Goal: Find specific page/section: Find specific page/section

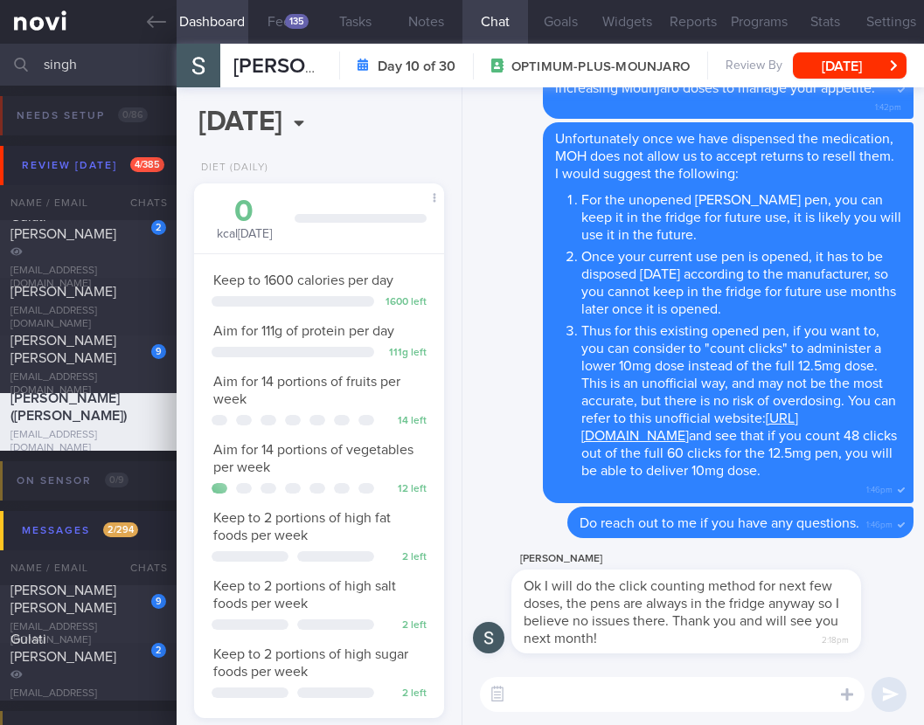
select select "7"
click at [724, 700] on textarea at bounding box center [672, 694] width 385 height 35
type textarea "H"
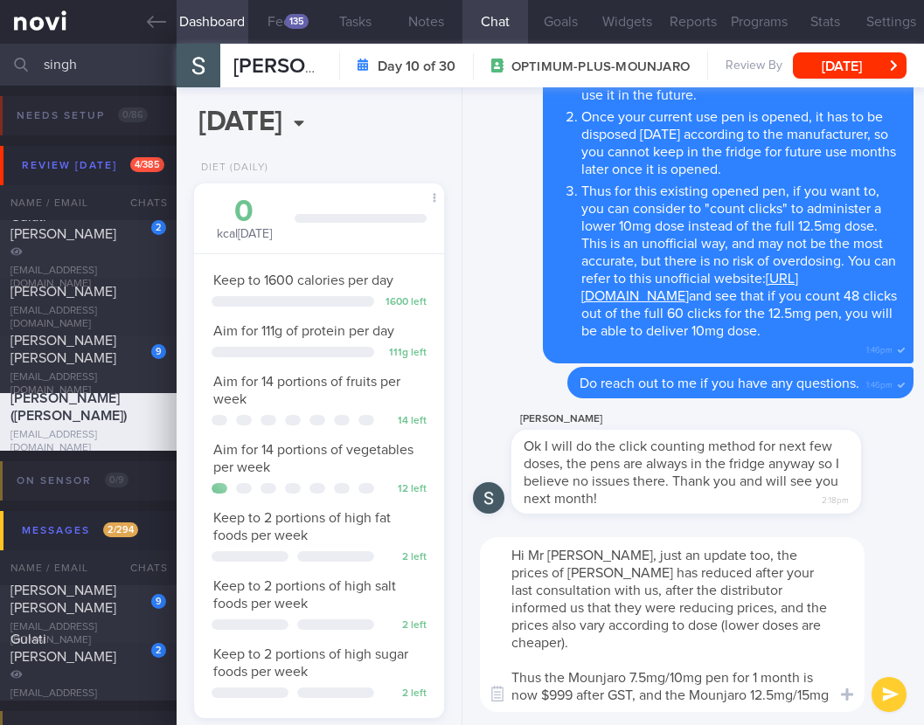
scroll to position [0, 0]
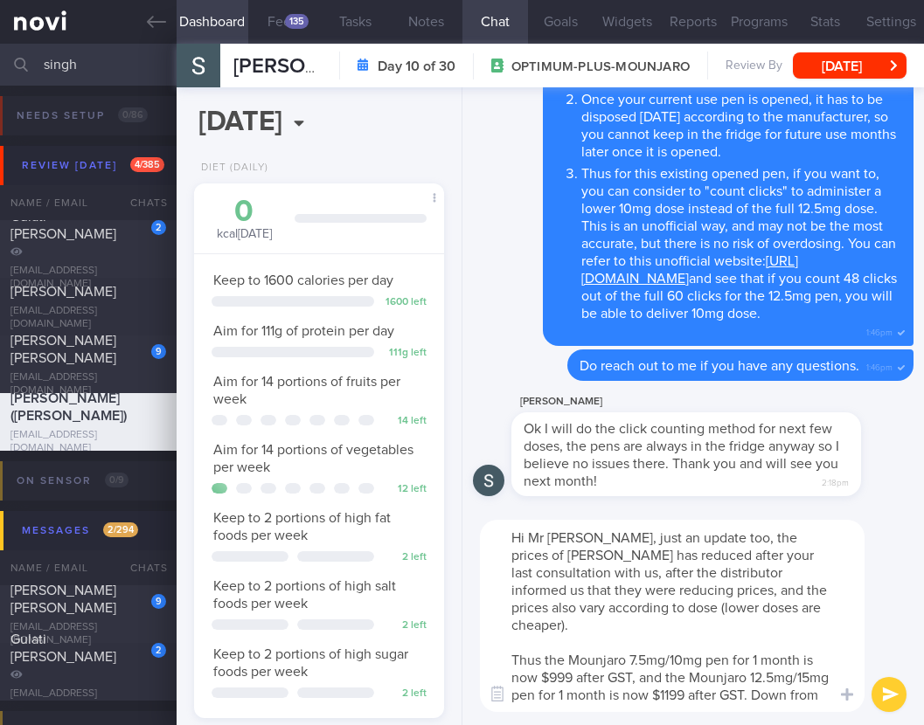
type textarea "Hi Mr Sean, just an update too, the prices of Mounjaro has reduced after your l…"
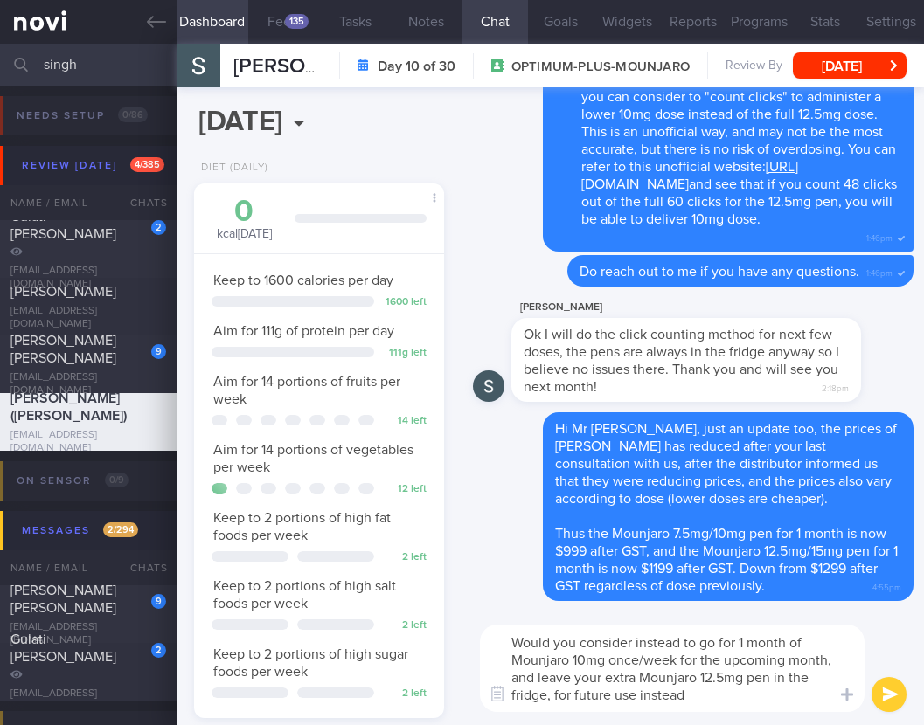
type textarea "Would you consider instead to go for 1 month of Mounjaro 10mg once/week for the…"
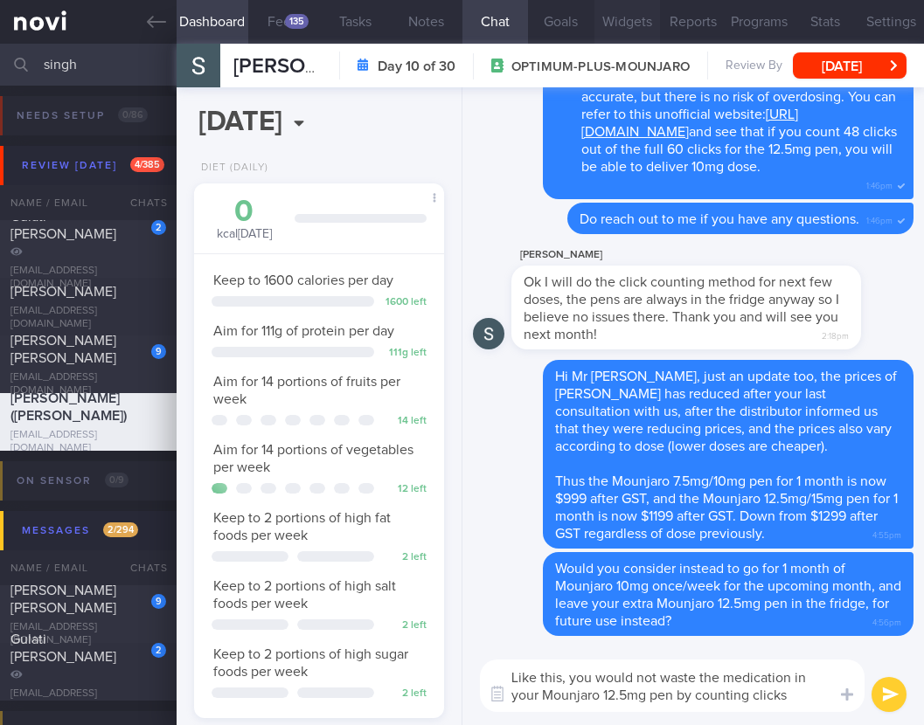
type textarea "Like this, you would not waste the medication in your Mounjaro 12.5mg pen by co…"
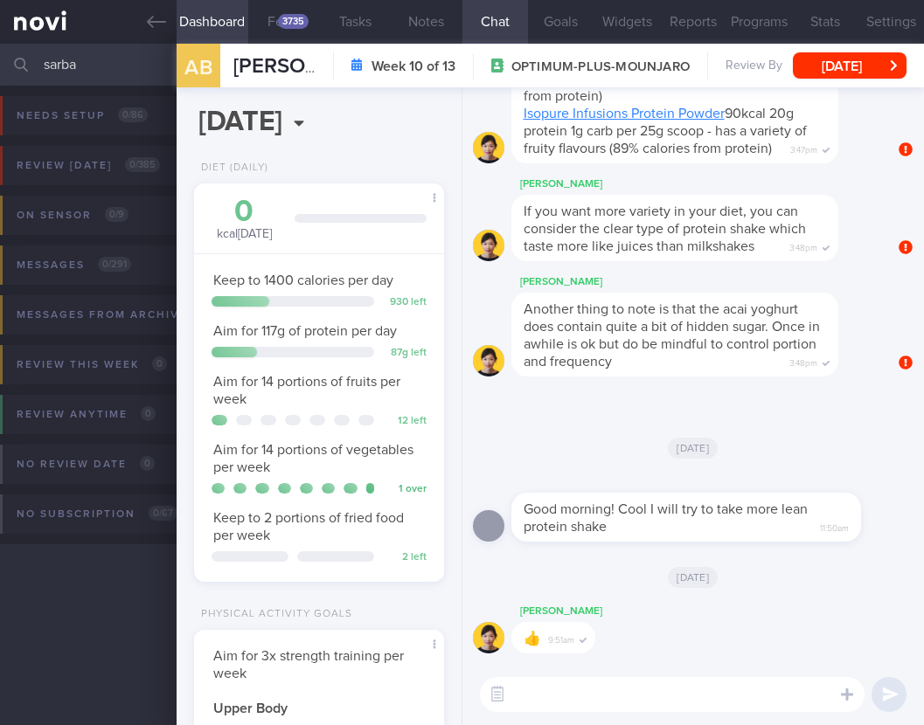
select select "5"
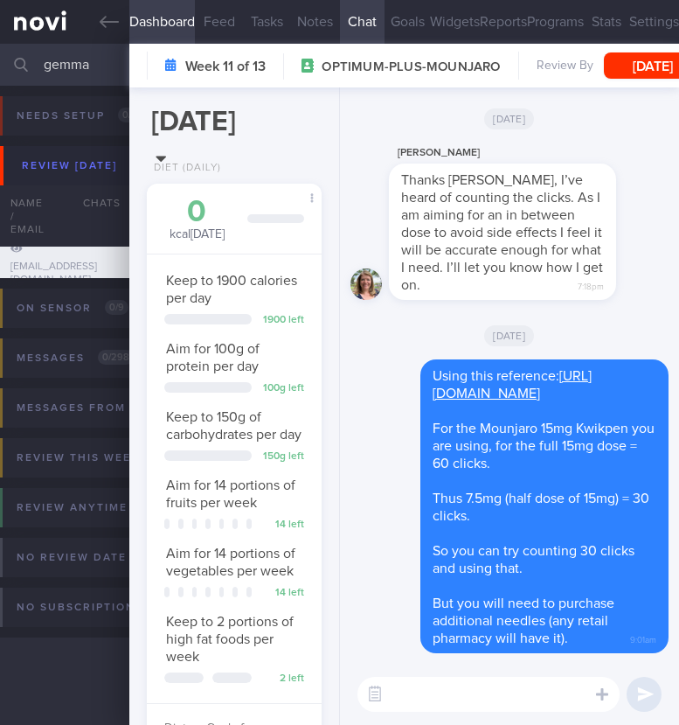
select select "5"
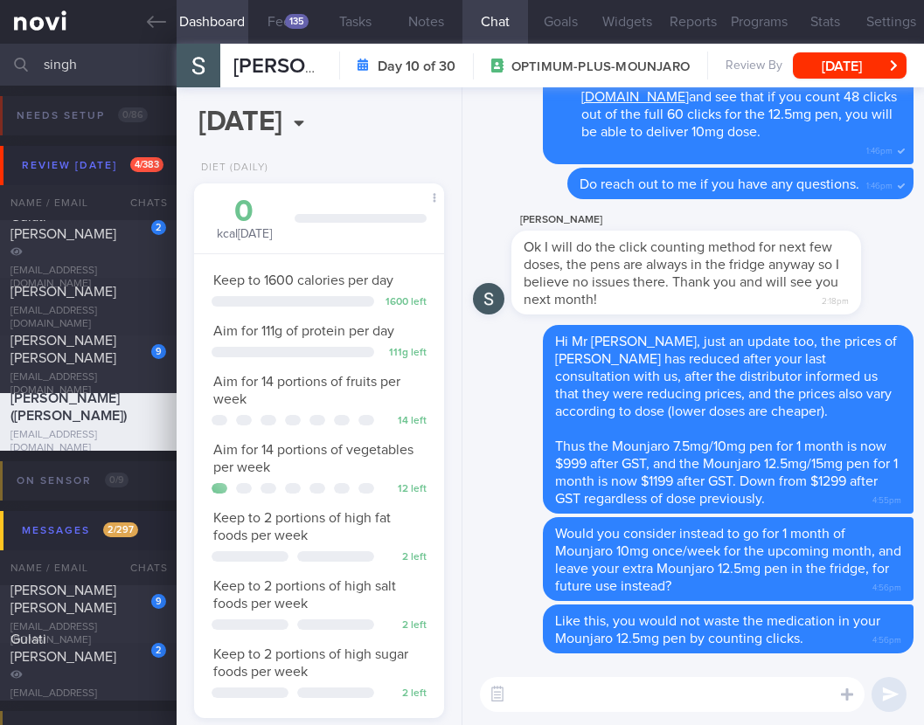
select select "7"
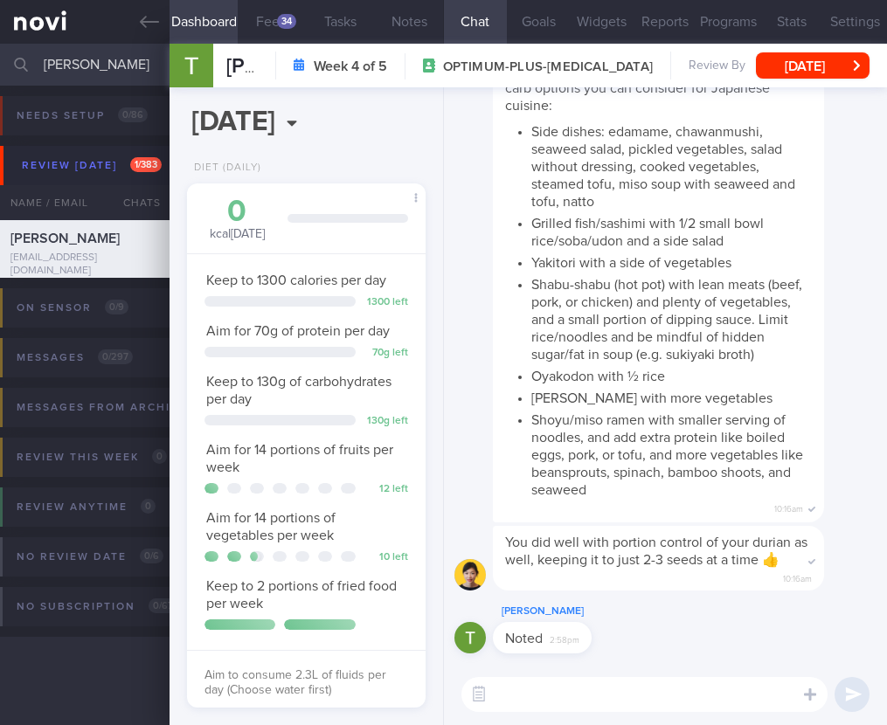
select select "7"
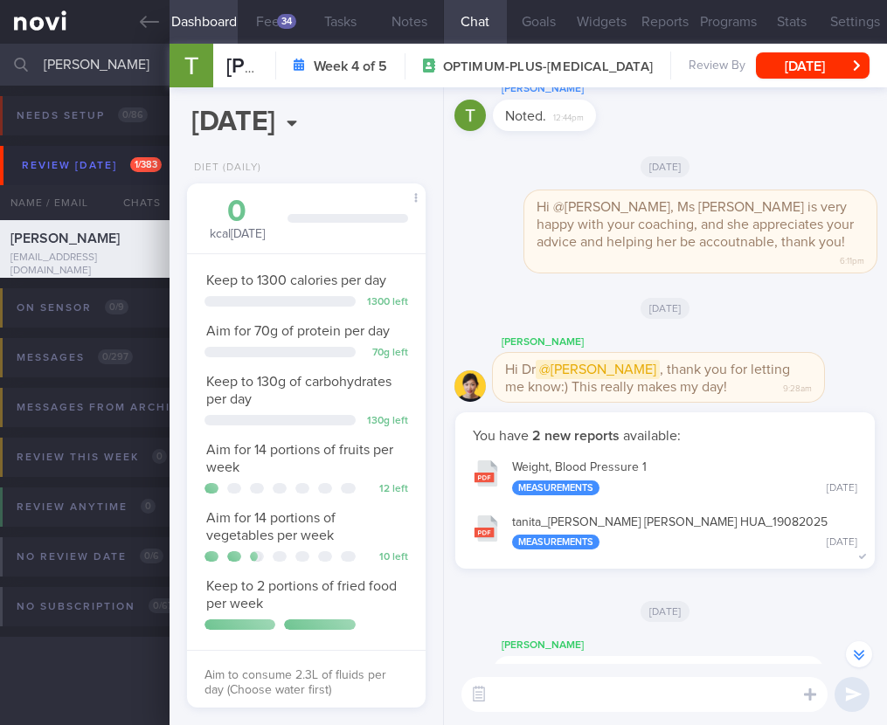
scroll to position [-317, 0]
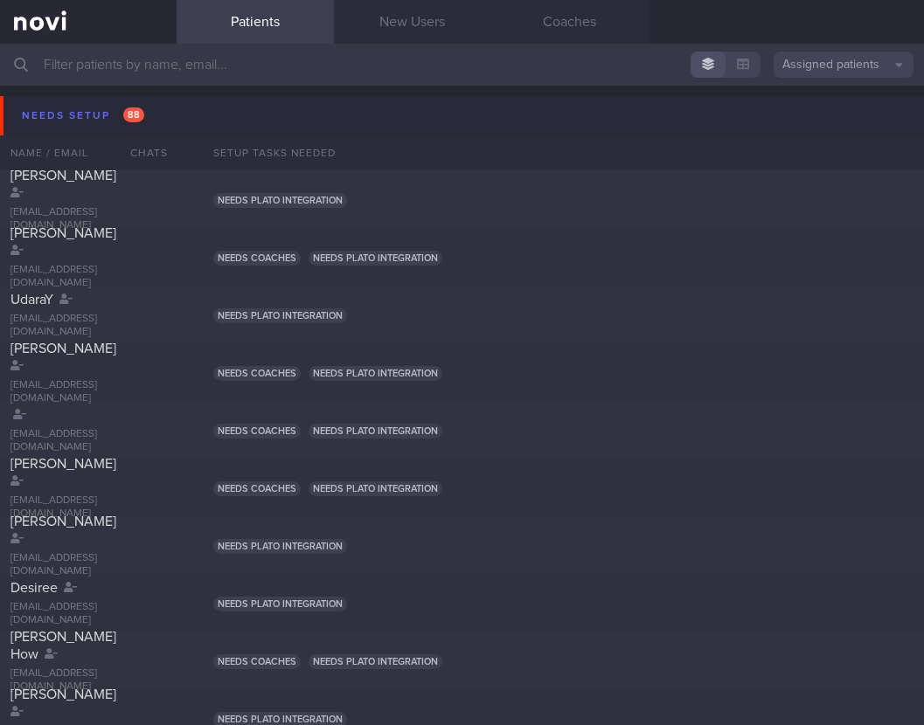
click at [210, 120] on button "Needs setup 88" at bounding box center [464, 115] width 929 height 39
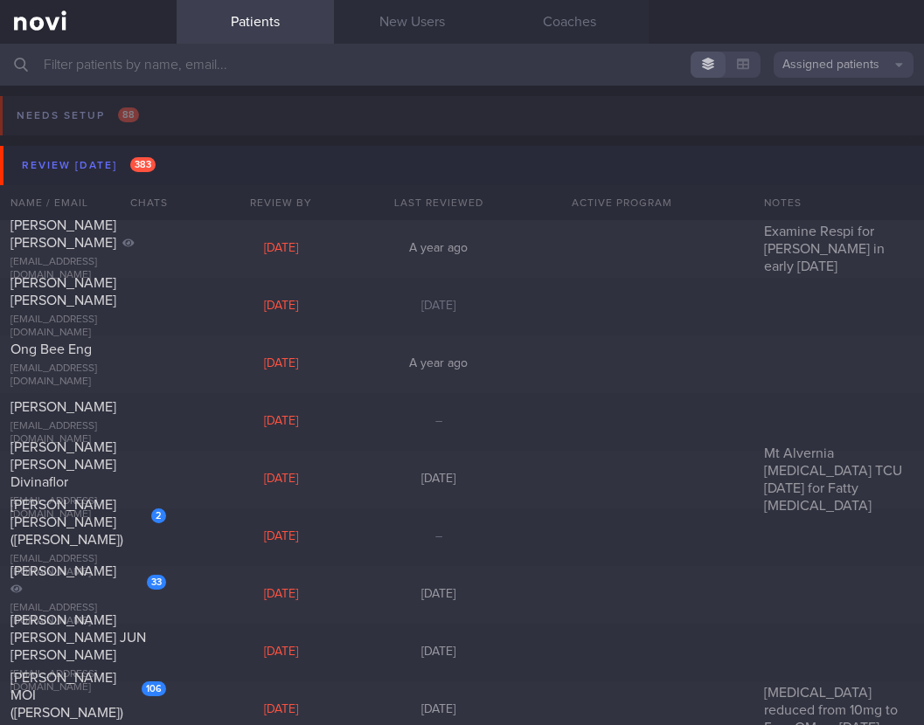
click at [177, 167] on button "Review today 383" at bounding box center [464, 165] width 929 height 39
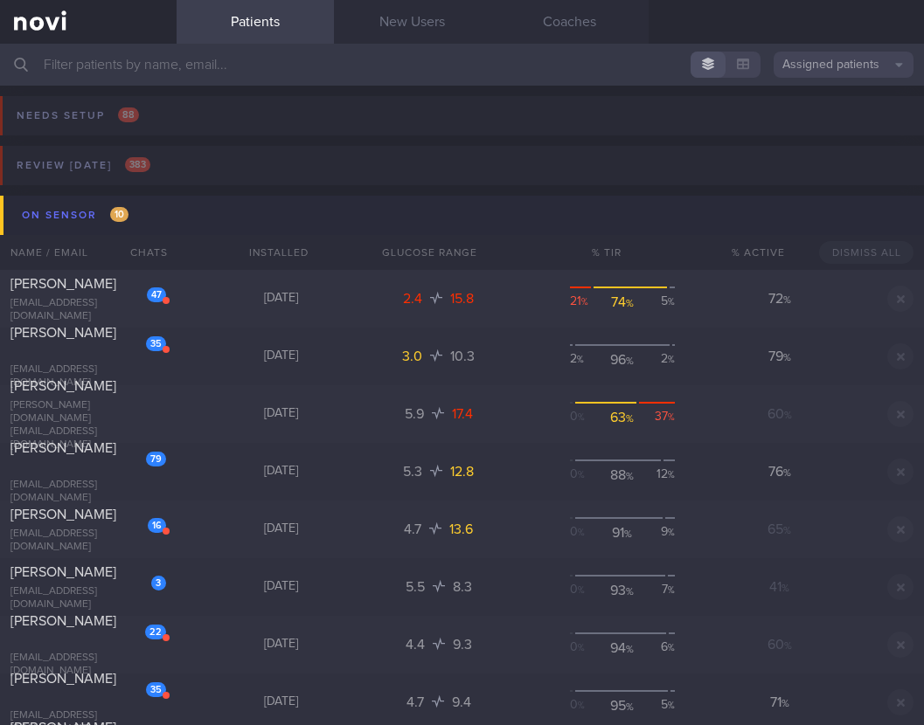
click at [162, 226] on button "On sensor 10" at bounding box center [464, 215] width 929 height 39
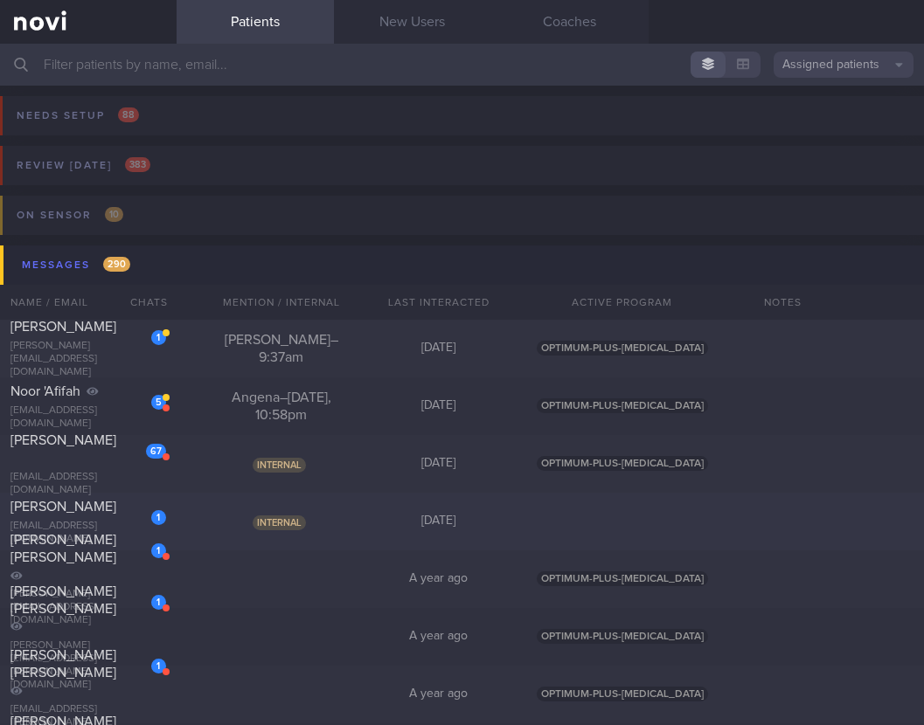
click at [240, 524] on div "Internal" at bounding box center [281, 521] width 157 height 17
select select "7"
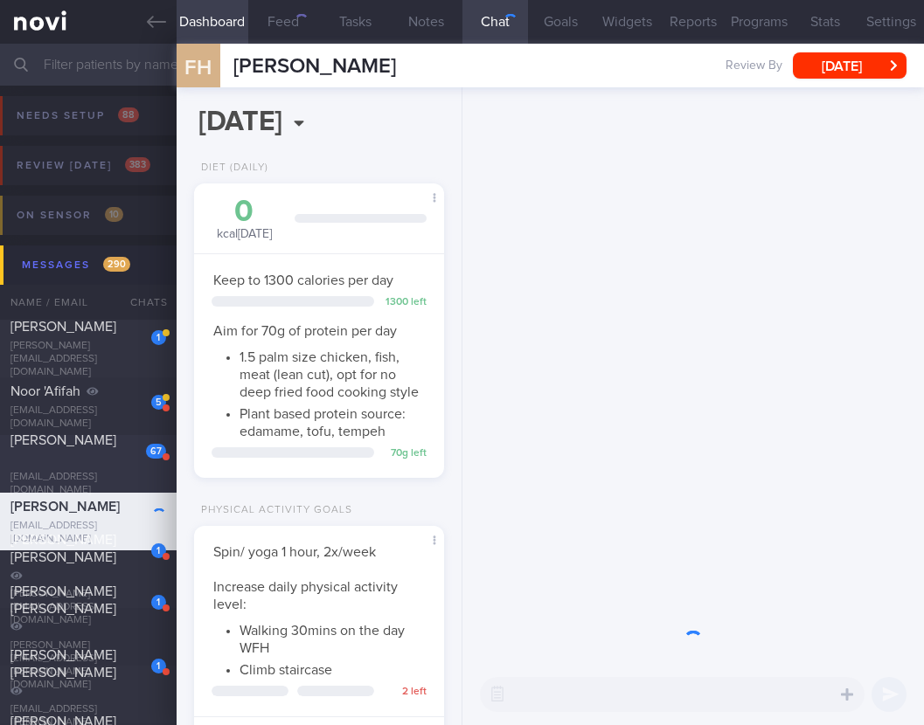
scroll to position [128, 205]
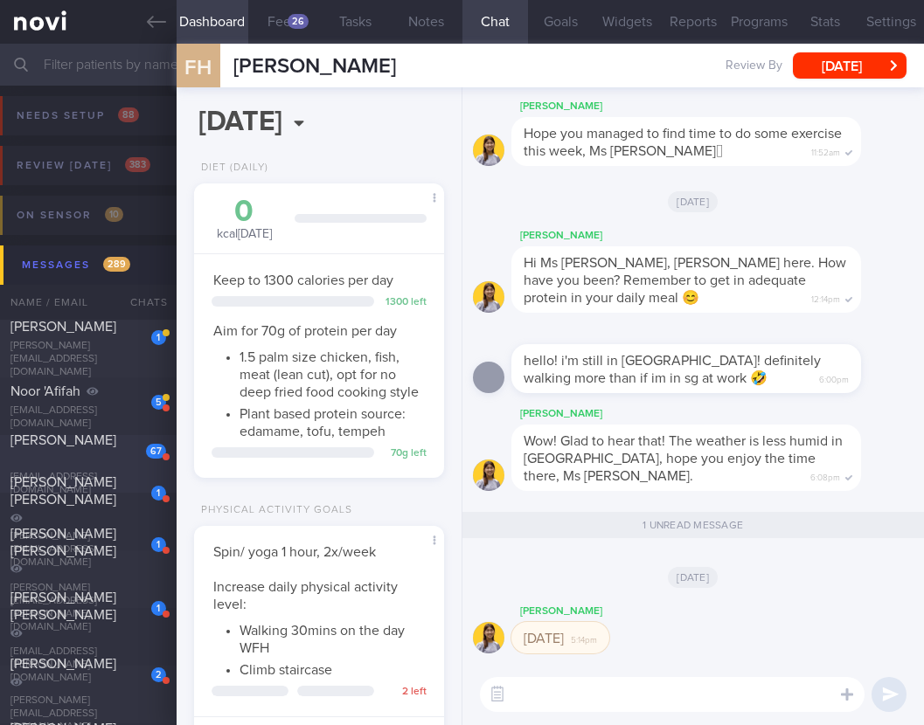
click at [140, 459] on div "67" at bounding box center [144, 445] width 44 height 27
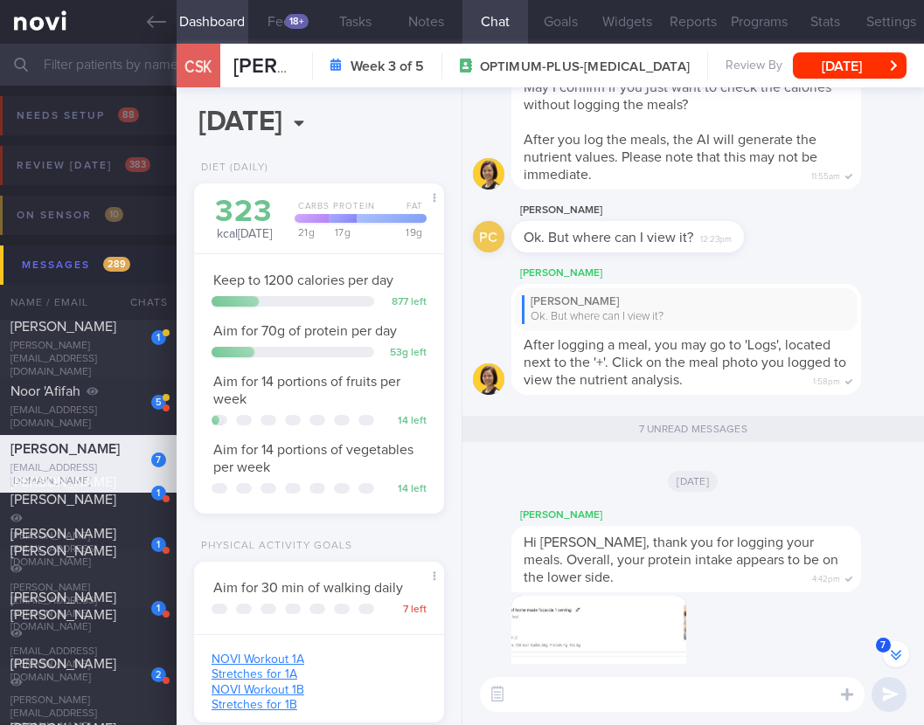
scroll to position [-878, 0]
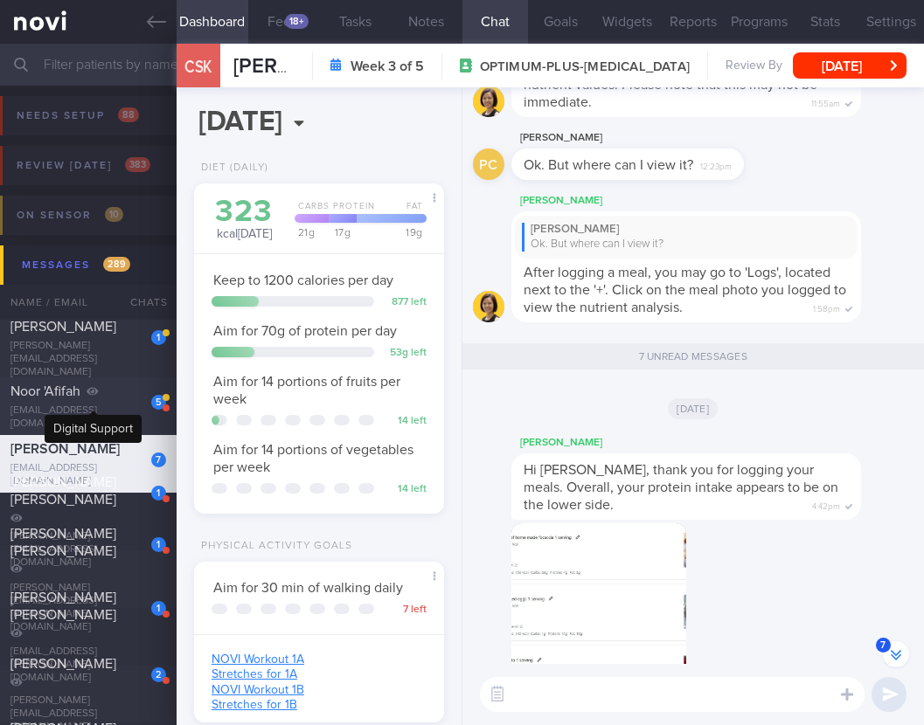
click at [89, 395] on icon at bounding box center [92, 392] width 11 height 8
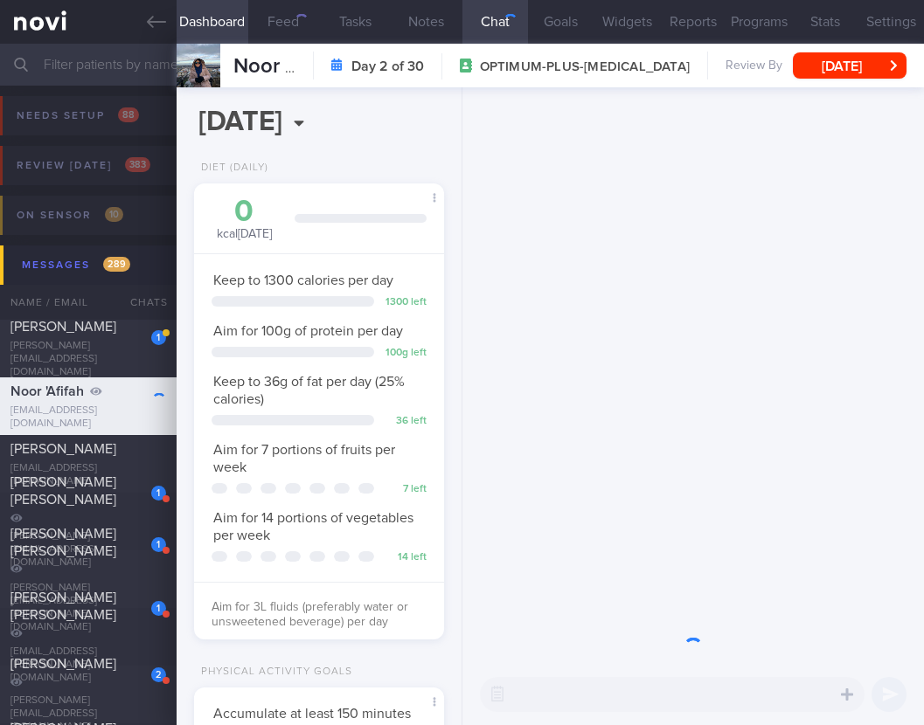
scroll to position [128, 205]
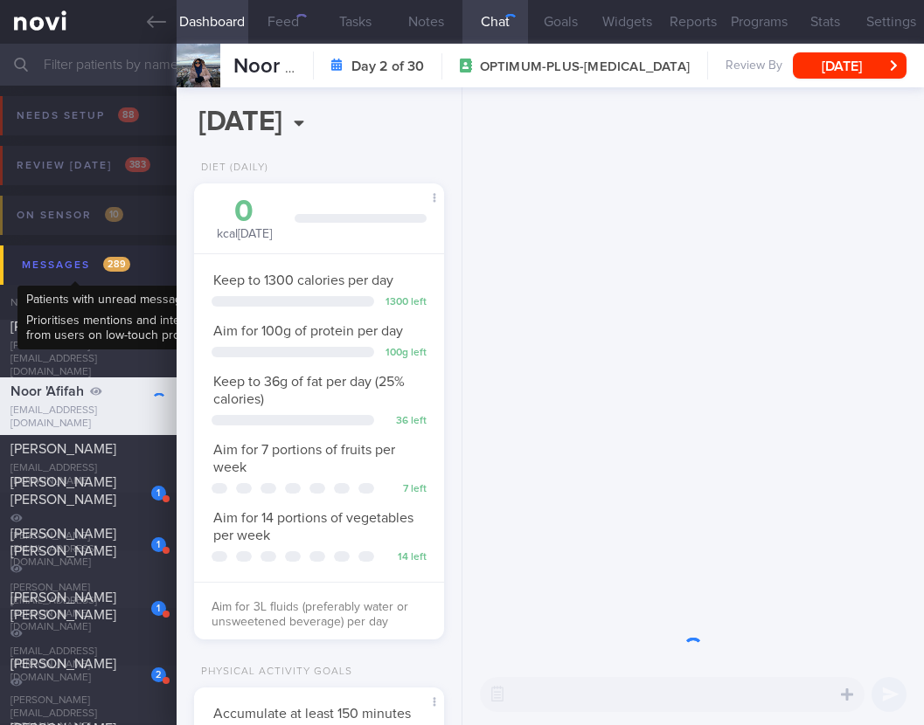
click at [96, 272] on div "Messages 289" at bounding box center [75, 265] width 117 height 24
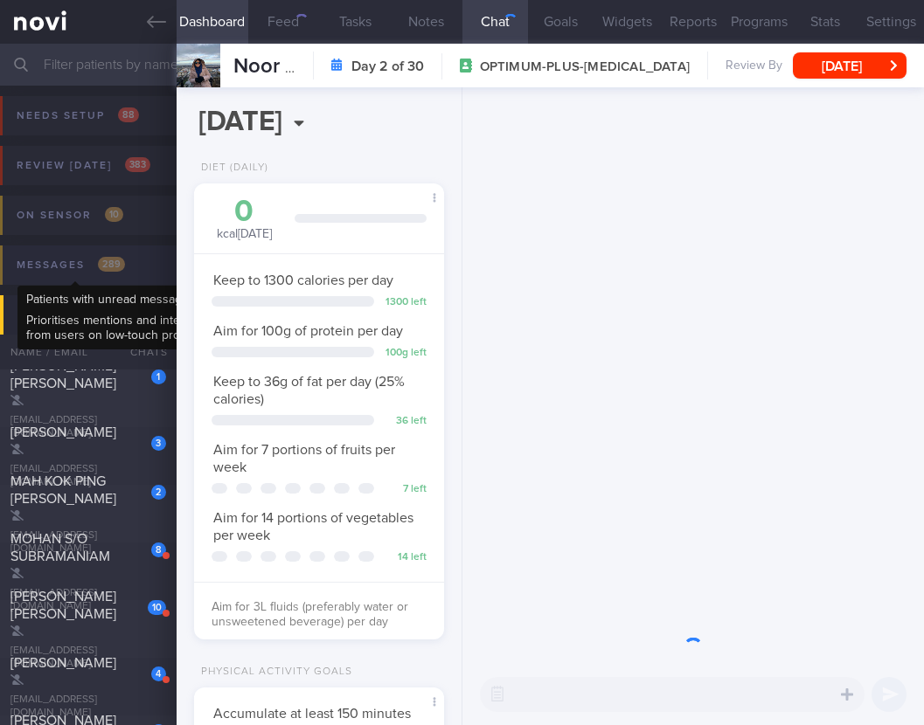
click at [112, 263] on span "289" at bounding box center [111, 264] width 27 height 15
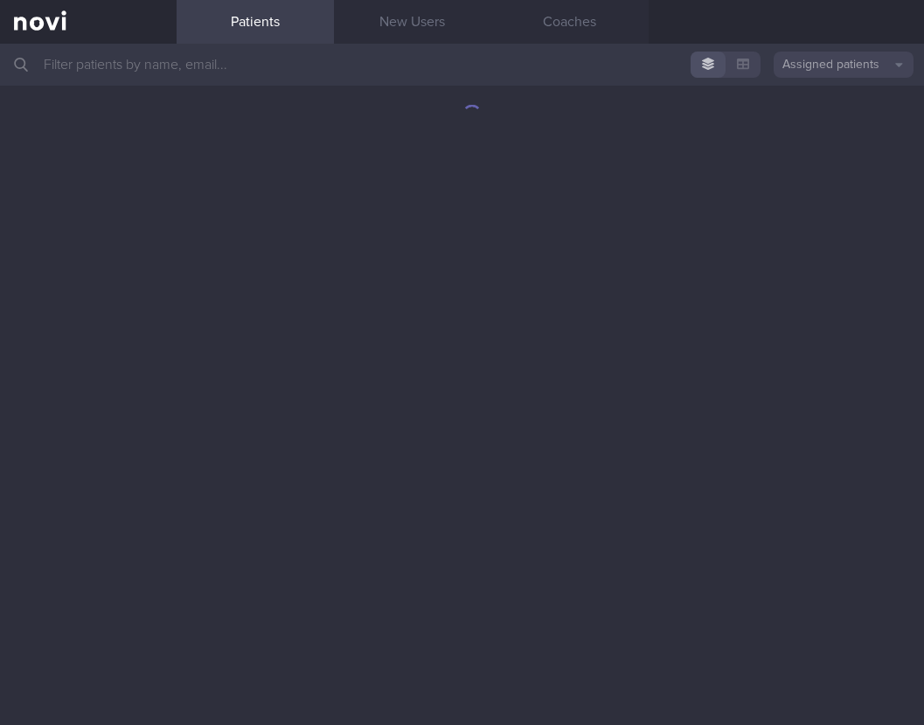
click at [355, 74] on input "text" at bounding box center [462, 65] width 924 height 42
type input "b"
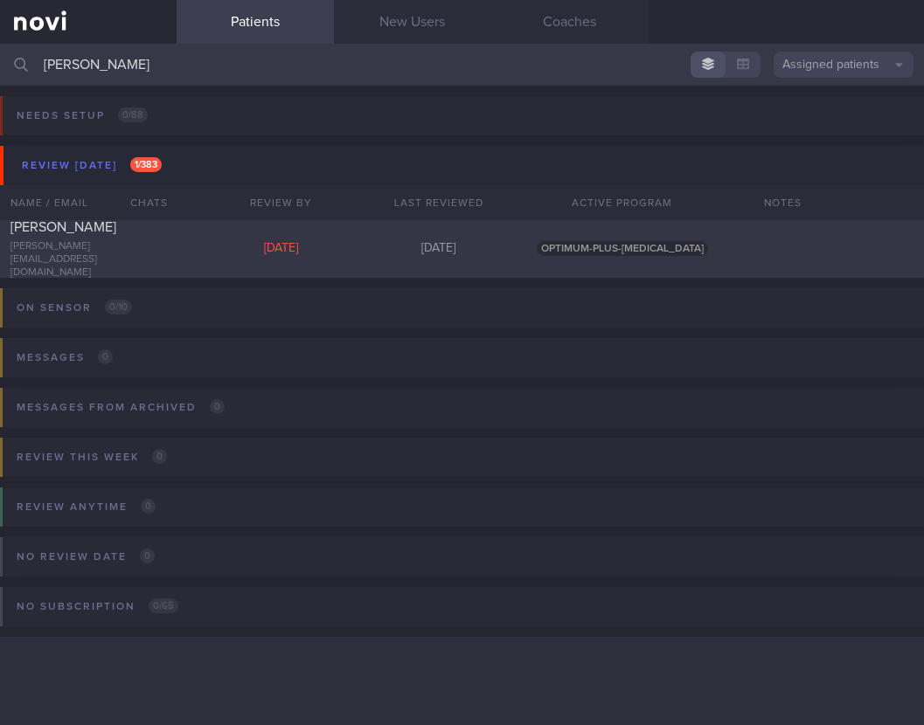
type input "[PERSON_NAME]"
click at [243, 234] on div "[PERSON_NAME] [PERSON_NAME][EMAIL_ADDRESS][DOMAIN_NAME] [DATE][DATE] OPTIMUM-PL…" at bounding box center [462, 249] width 924 height 58
select select "7"
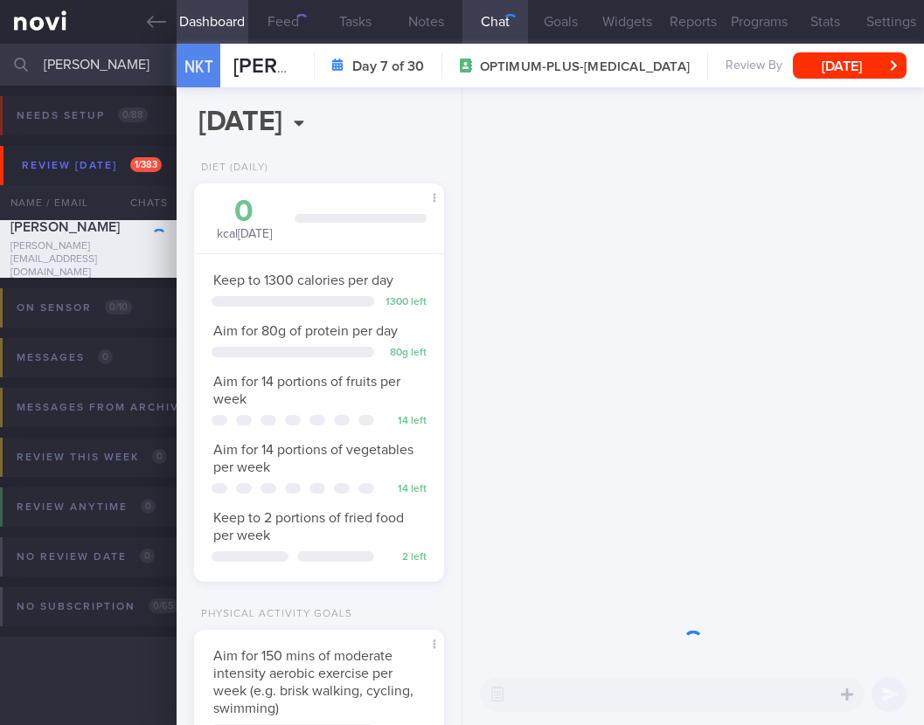
scroll to position [128, 205]
